Goal: Task Accomplishment & Management: Check status

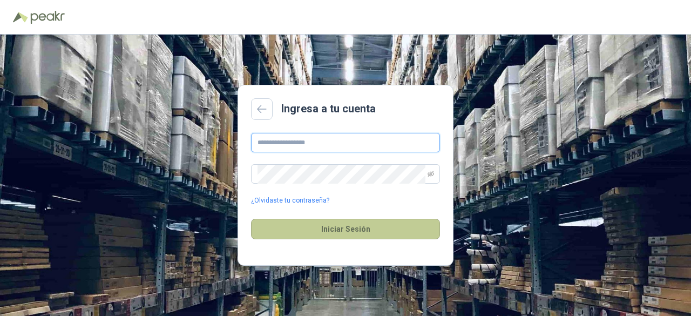
type input "**********"
click at [328, 230] on button "Iniciar Sesión" at bounding box center [345, 229] width 189 height 21
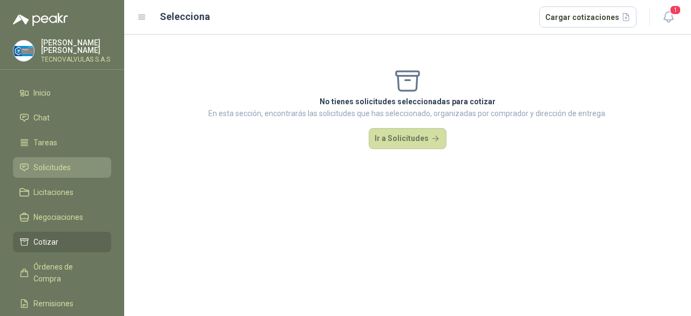
click at [55, 165] on span "Solicitudes" at bounding box center [51, 167] width 37 height 12
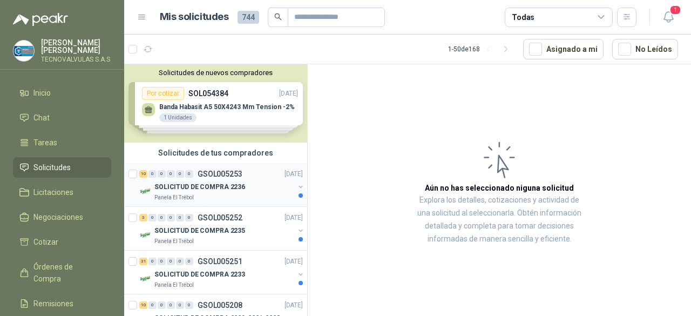
click at [224, 195] on div "Panela El Trébol" at bounding box center [224, 197] width 140 height 9
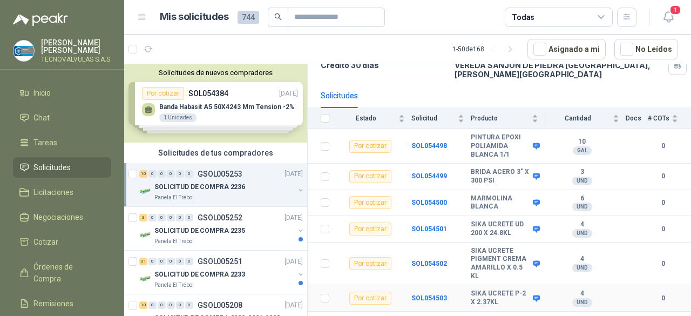
scroll to position [73, 0]
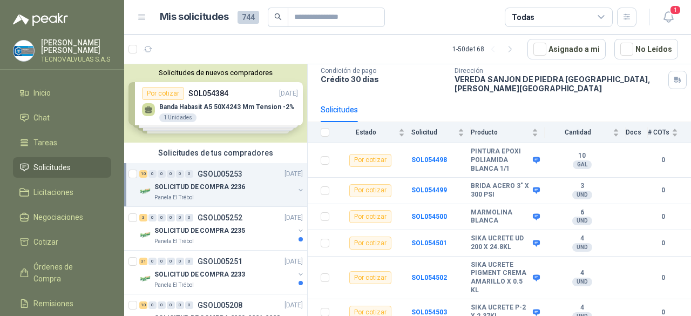
click at [296, 190] on button "button" at bounding box center [300, 190] width 9 height 9
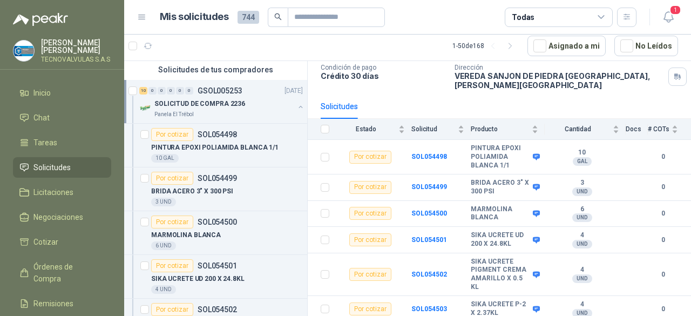
scroll to position [4, 0]
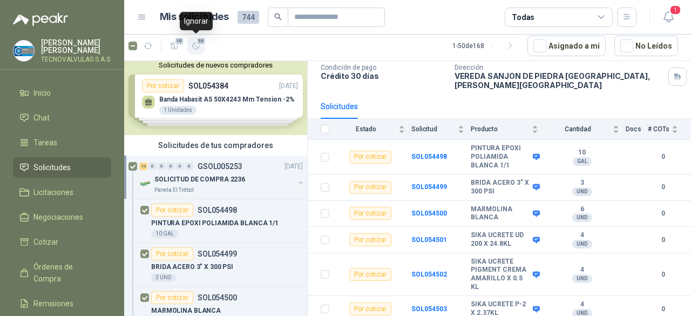
click at [194, 46] on icon "button" at bounding box center [196, 46] width 9 height 9
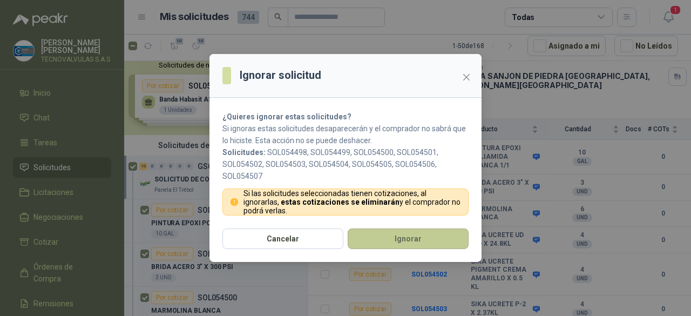
click at [380, 236] on button "Ignorar" at bounding box center [408, 238] width 121 height 21
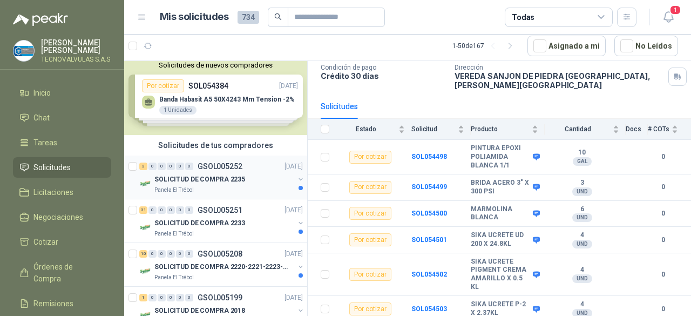
click at [257, 169] on div "3 0 0 0 0 0 GSOL005252 [DATE]" at bounding box center [222, 166] width 166 height 13
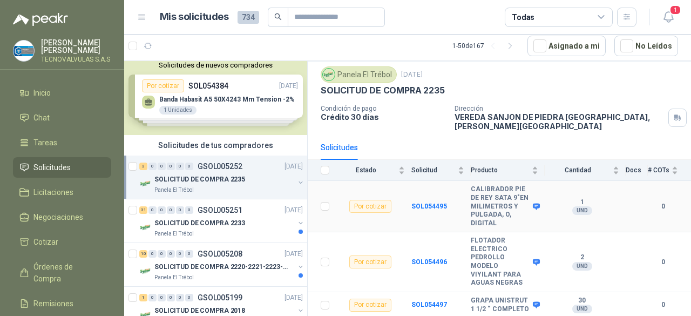
scroll to position [40, 0]
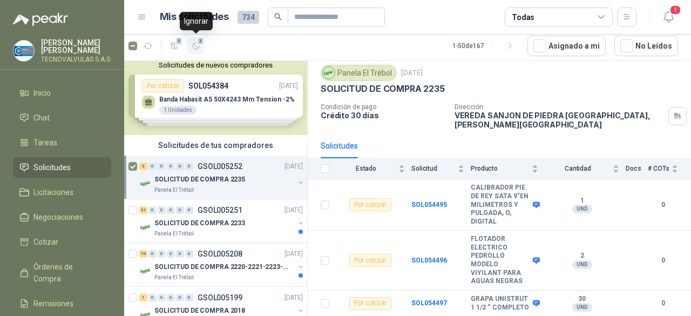
click at [203, 47] on button "3" at bounding box center [195, 45] width 17 height 17
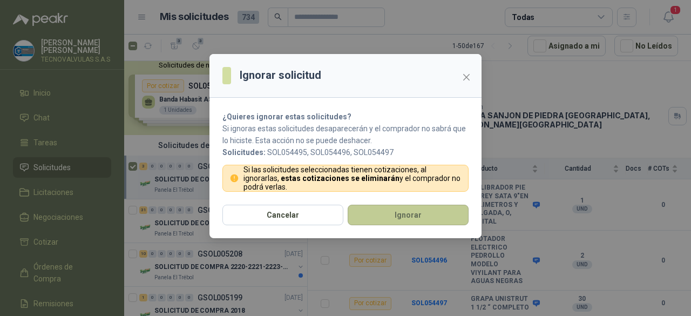
click at [410, 215] on button "Ignorar" at bounding box center [408, 215] width 121 height 21
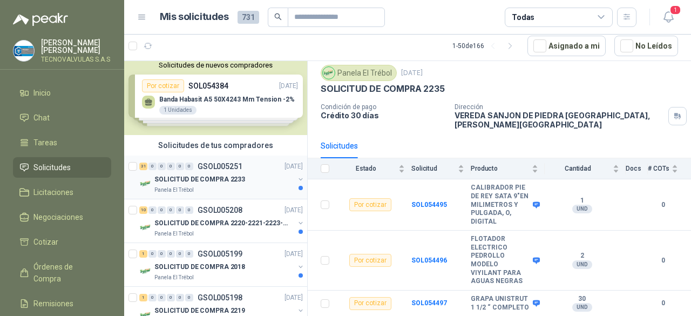
click at [234, 179] on p "SOLICITUD DE COMPRA 2233" at bounding box center [199, 179] width 91 height 10
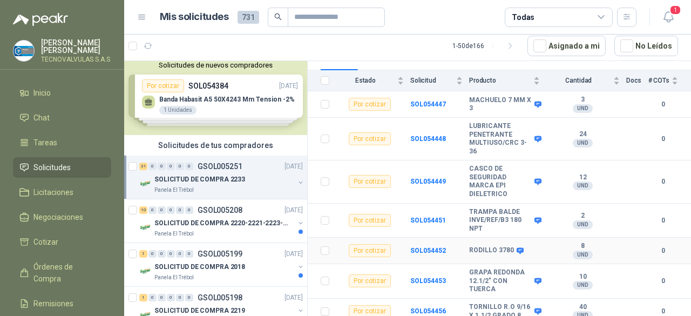
scroll to position [154, 0]
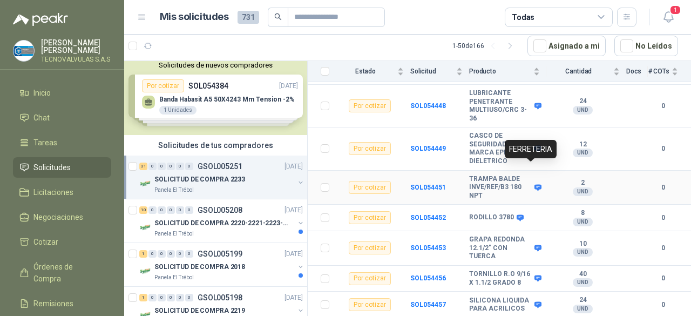
click at [534, 184] on icon at bounding box center [537, 187] width 7 height 6
click at [427, 183] on b "SOL054451" at bounding box center [428, 187] width 36 height 8
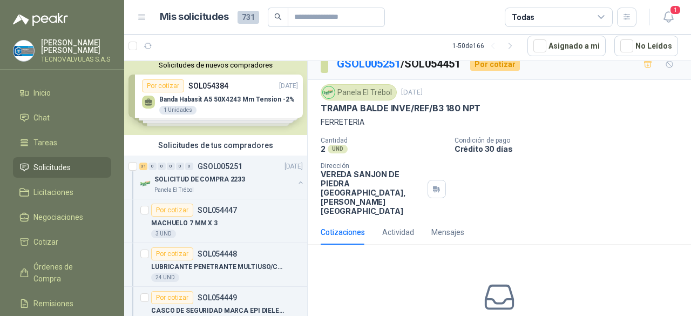
scroll to position [11, 0]
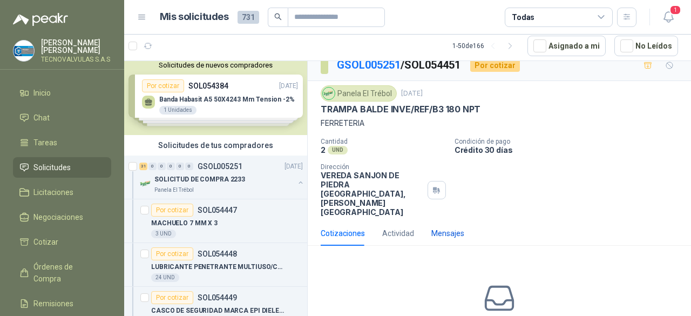
click at [436, 227] on div "Mensajes" at bounding box center [447, 233] width 33 height 12
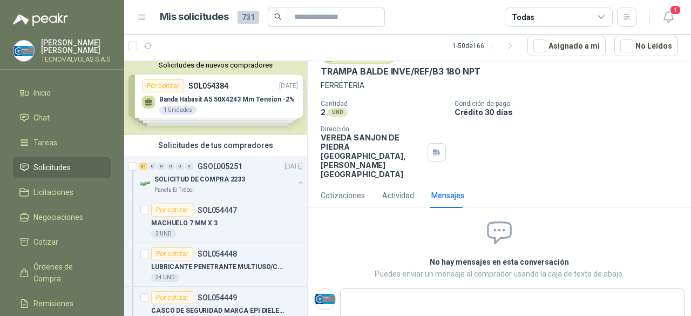
scroll to position [54, 0]
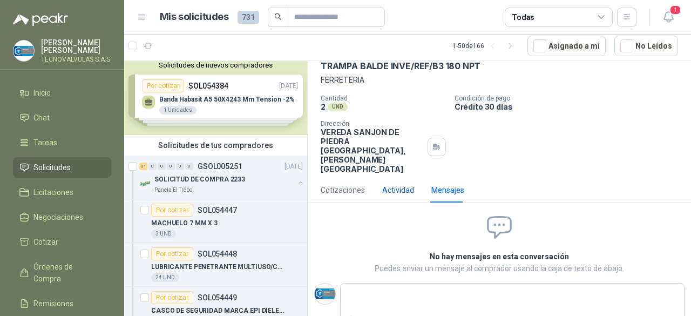
click at [397, 184] on div "Actividad" at bounding box center [398, 190] width 32 height 12
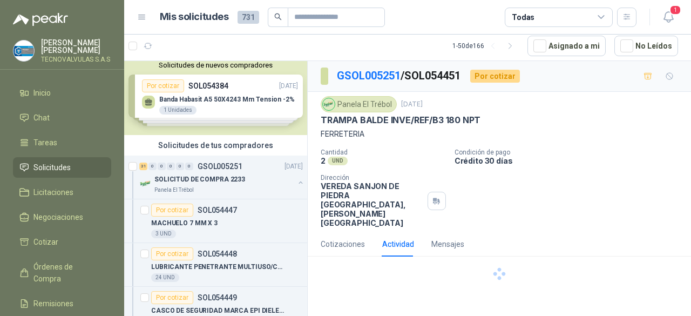
scroll to position [0, 0]
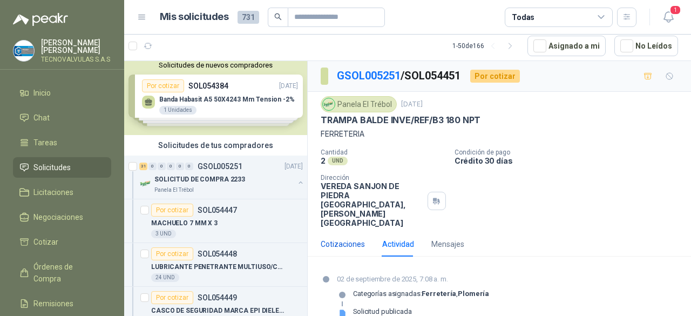
click at [358, 238] on div "Cotizaciones" at bounding box center [343, 244] width 44 height 12
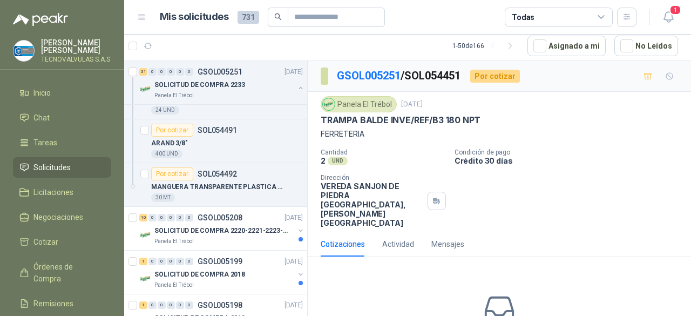
scroll to position [1358, 0]
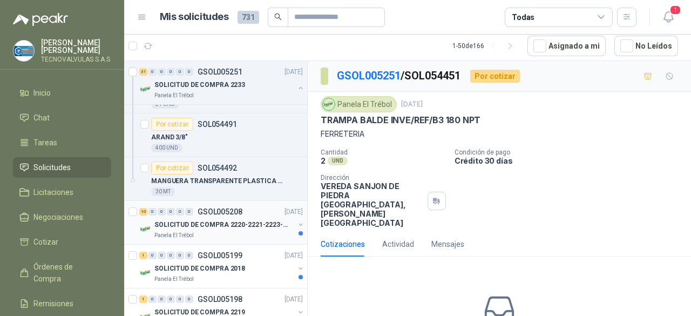
click at [271, 224] on div "SOLICITUD DE COMPRA 2220-2221-2223-2224" at bounding box center [224, 224] width 140 height 13
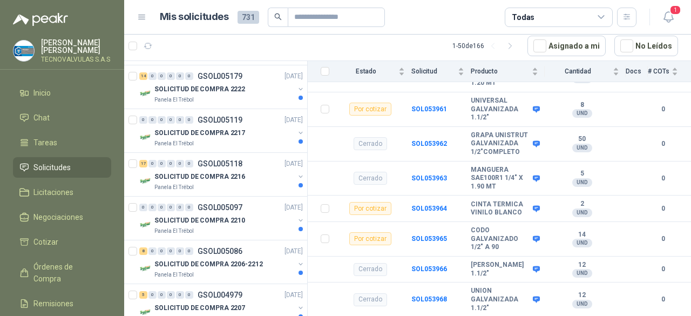
scroll to position [1656, 0]
